Goal: Information Seeking & Learning: Find specific page/section

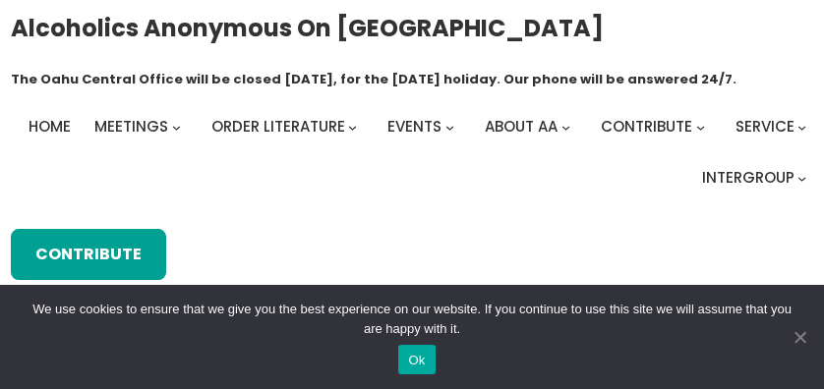
click at [805, 338] on span "Cookie Notice" at bounding box center [800, 337] width 20 height 20
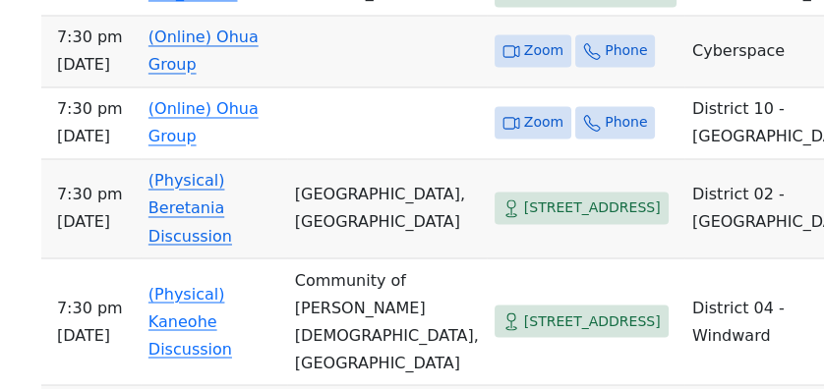
scroll to position [2922, 0]
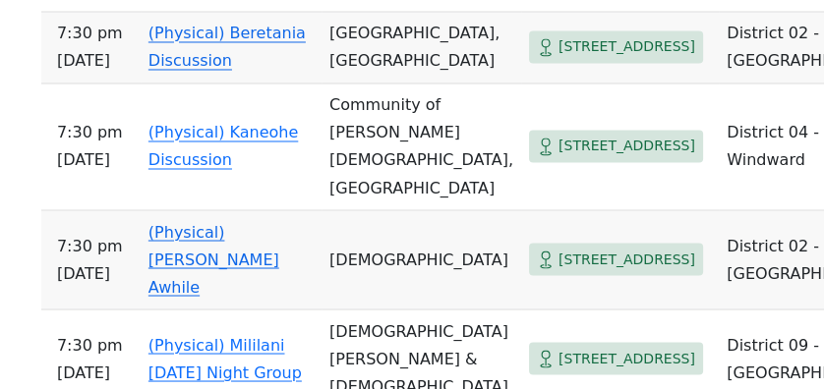
click at [195, 70] on link "(Physical) Beretania Discussion" at bounding box center [226, 47] width 157 height 46
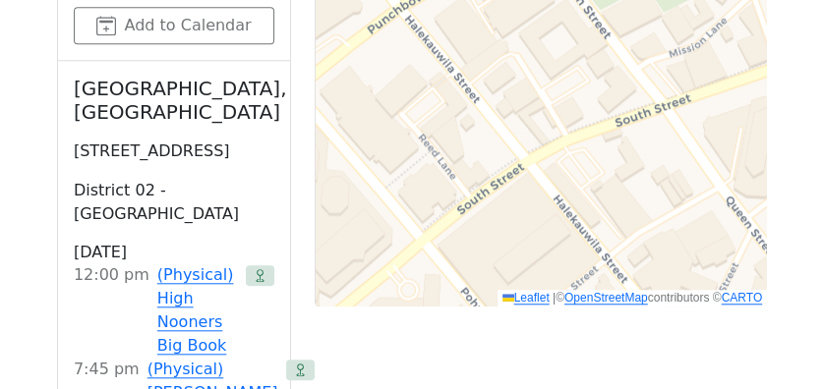
scroll to position [1713, 0]
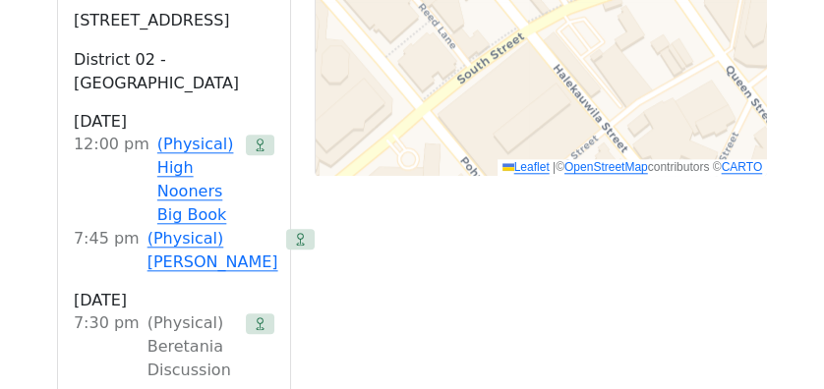
click at [168, 312] on div "(Physical) Beretania Discussion" at bounding box center [193, 347] width 91 height 71
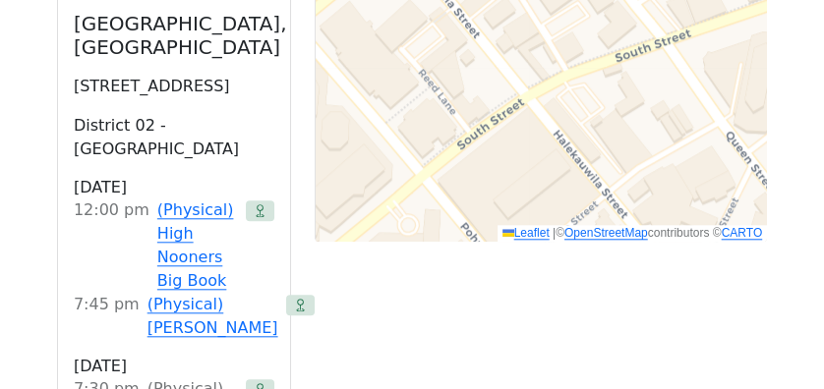
scroll to position [1582, 0]
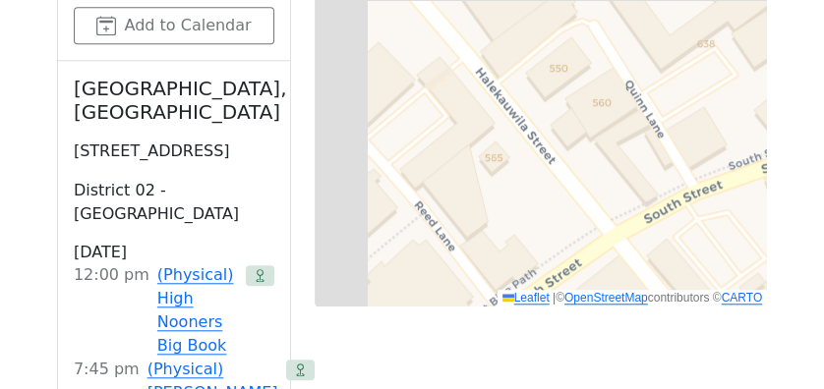
drag, startPoint x: 519, startPoint y: 90, endPoint x: 624, endPoint y: 173, distance: 133.8
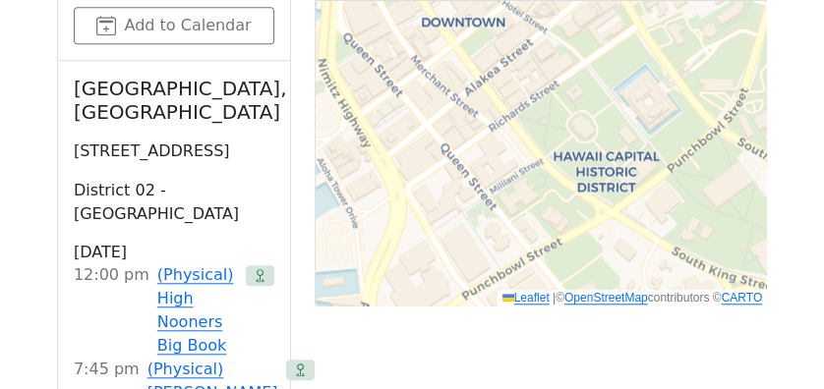
drag, startPoint x: 685, startPoint y: 207, endPoint x: 610, endPoint y: 402, distance: 208.9
click at [610, 388] on html "Skip to content Alcoholics Anonymous on Oahu The Oahu Central Office will be cl…" at bounding box center [412, 99] width 824 height 3362
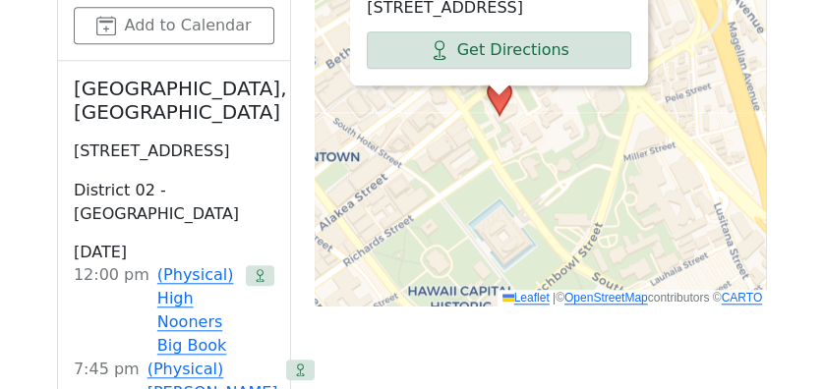
drag, startPoint x: 598, startPoint y: 77, endPoint x: 452, endPoint y: 211, distance: 198.3
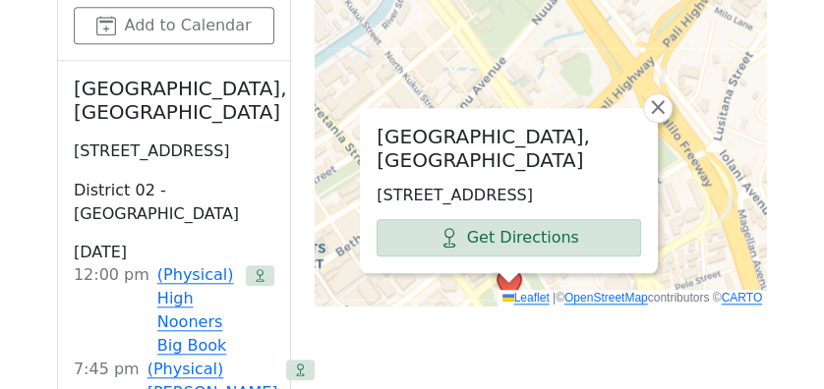
drag, startPoint x: 598, startPoint y: 156, endPoint x: 608, endPoint y: 344, distance: 188.1
click at [608, 344] on div "Get Directions Meeting Information Tuesday 7:30 PM – 8:30 PM HST English In-per…" at bounding box center [412, 238] width 710 height 1830
click at [655, 95] on span "×" at bounding box center [658, 107] width 20 height 24
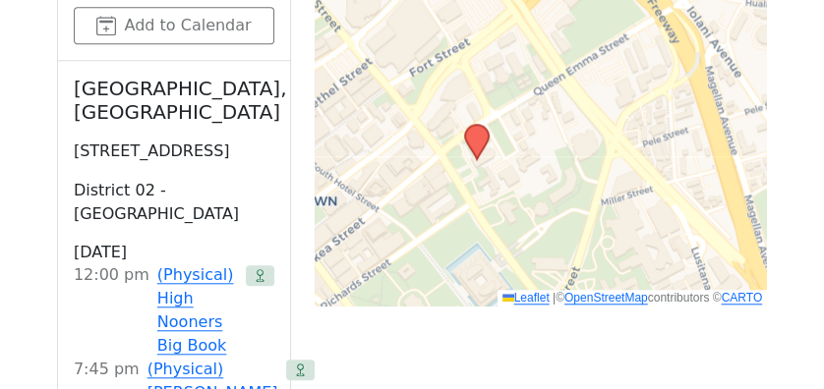
drag, startPoint x: 643, startPoint y: 261, endPoint x: 611, endPoint y: 117, distance: 147.2
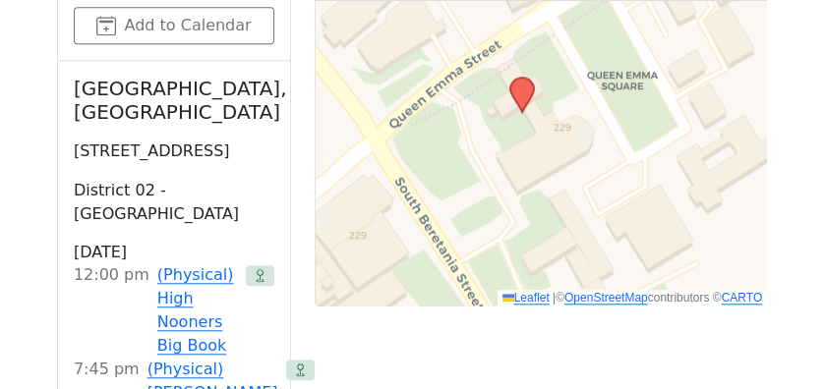
drag, startPoint x: 417, startPoint y: 134, endPoint x: 585, endPoint y: 197, distance: 179.5
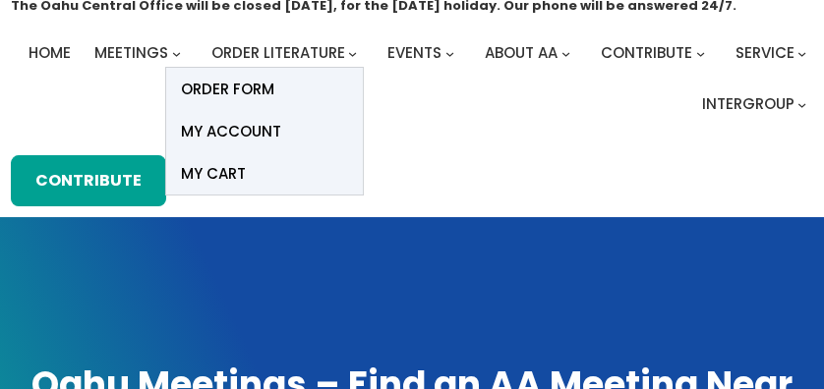
scroll to position [0, 0]
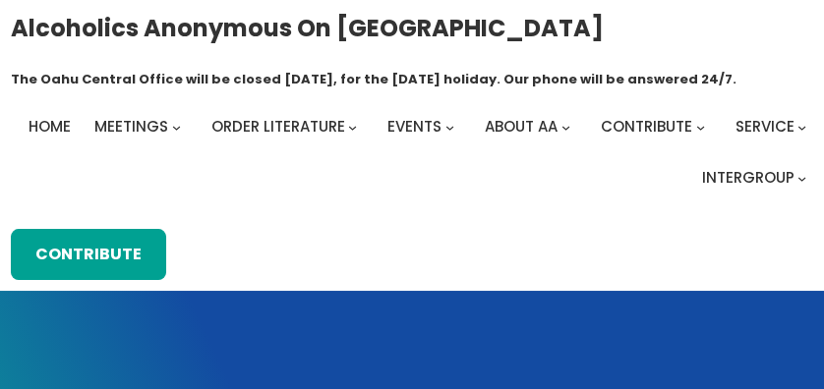
click at [54, 126] on span "Home" at bounding box center [50, 126] width 42 height 21
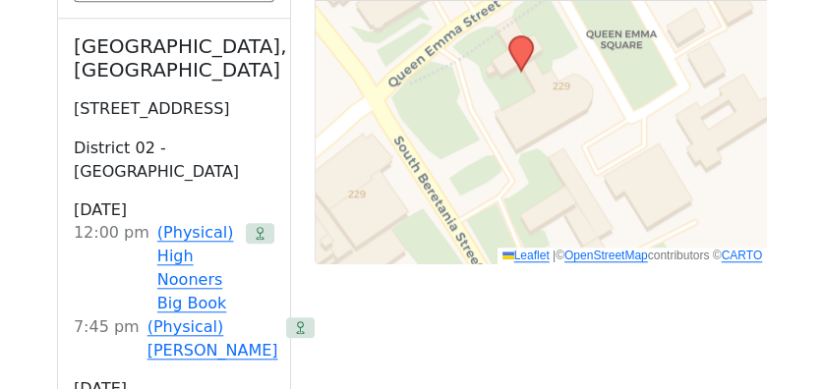
scroll to position [1165, 0]
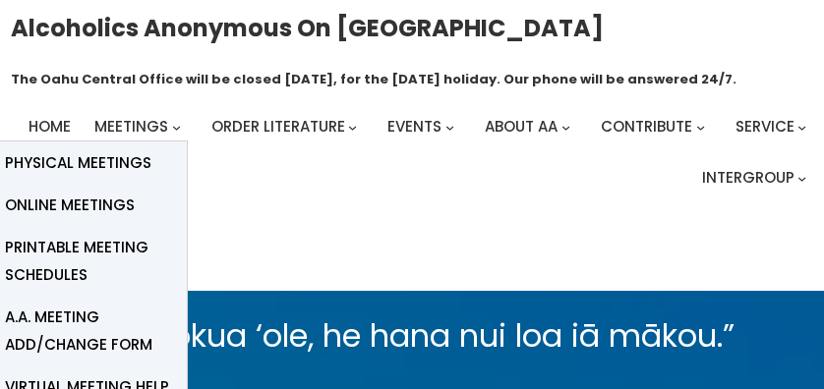
click at [144, 125] on span "Meetings" at bounding box center [131, 126] width 74 height 21
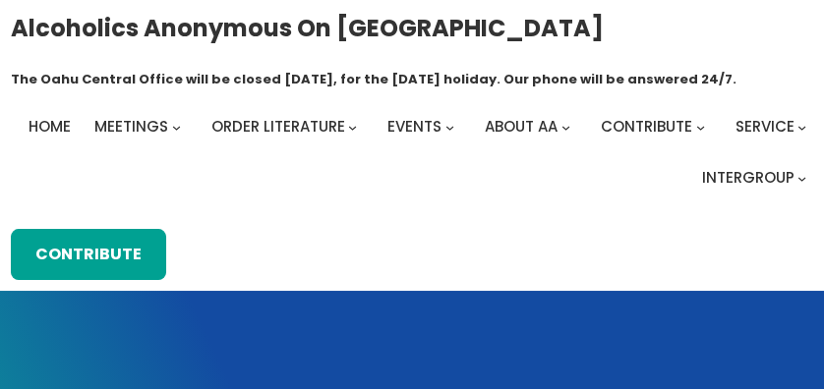
click at [509, 33] on div "Alcoholics Anonymous on [GEOGRAPHIC_DATA] The [GEOGRAPHIC_DATA] will be closed …" at bounding box center [412, 50] width 803 height 79
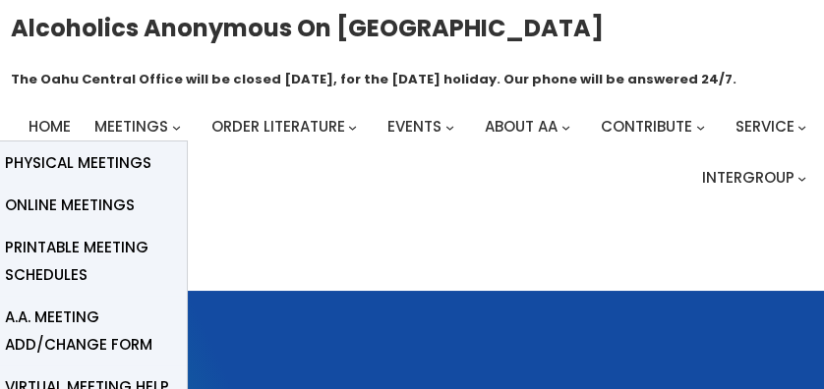
click at [89, 159] on span "Physical Meetings" at bounding box center [78, 163] width 147 height 28
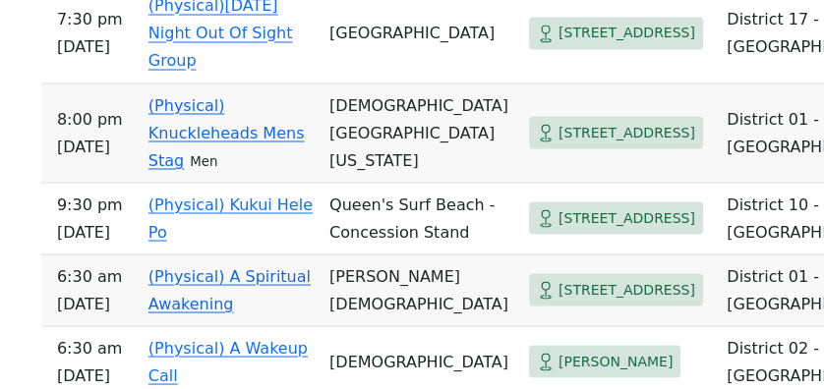
scroll to position [3081, 0]
